Goal: Contribute content

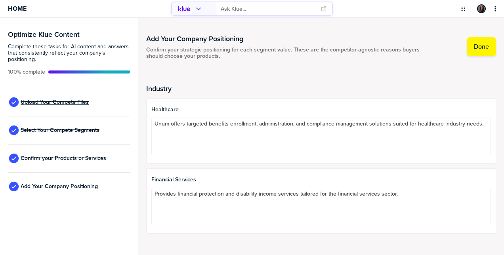
click at [53, 102] on span "Upload Your Compete Files" at bounding box center [55, 102] width 68 height 6
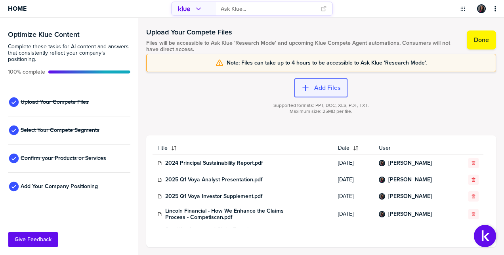
click at [322, 93] on button "Add Files" at bounding box center [321, 88] width 53 height 19
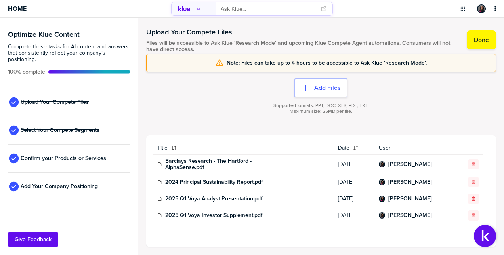
drag, startPoint x: 467, startPoint y: 11, endPoint x: 446, endPoint y: 20, distance: 23.3
click at [467, 11] on div "primary" at bounding box center [462, 8] width 17 height 17
click at [457, 12] on div "primary" at bounding box center [462, 8] width 17 height 17
click at [468, 9] on div "primary" at bounding box center [462, 8] width 17 height 17
click at [464, 11] on icon "Open Drop" at bounding box center [463, 9] width 6 height 6
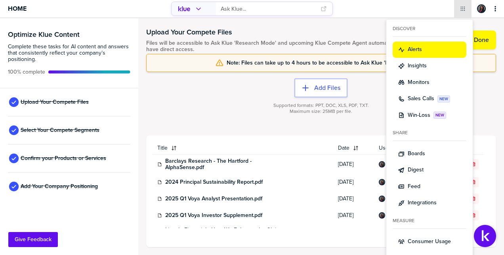
click at [434, 46] on div "Alerts" at bounding box center [429, 50] width 63 height 8
